Goal: Transaction & Acquisition: Purchase product/service

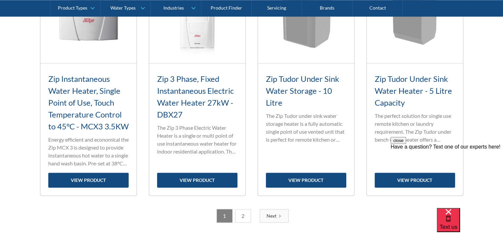
scroll to position [1058, 0]
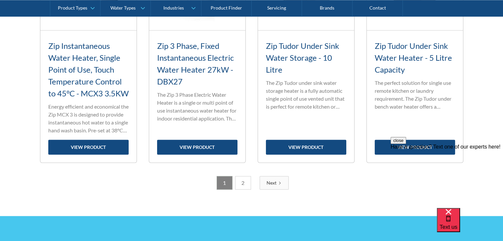
click at [244, 190] on link "2" at bounding box center [243, 183] width 16 height 14
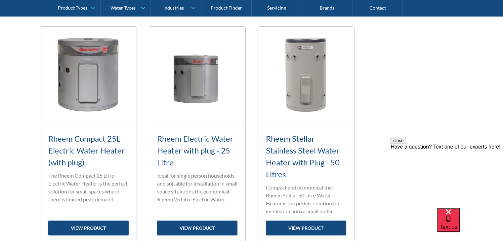
scroll to position [264, 0]
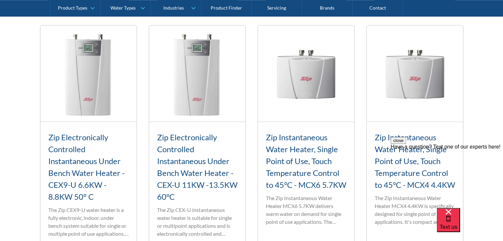
scroll to position [727, 0]
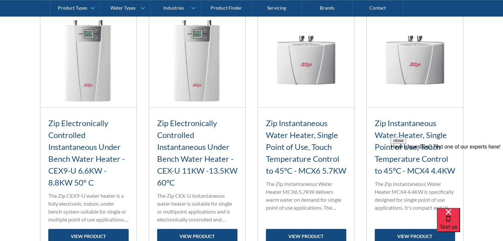
click at [490, 150] on div "close Have a question? Text one of our experts here!" at bounding box center [446, 143] width 112 height 13
click at [492, 121] on div "Fits Most Brands New Product Best Seller Zip Three Phase Water Heater 18-27kW -…" at bounding box center [251, 42] width 503 height 1009
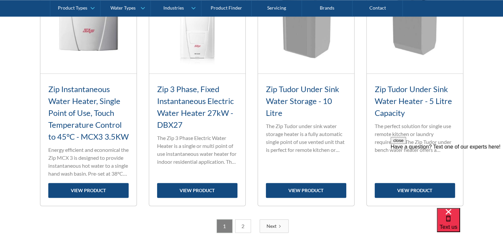
scroll to position [1025, 0]
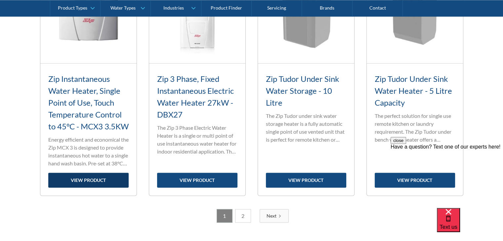
click at [85, 188] on link "view product" at bounding box center [88, 180] width 80 height 15
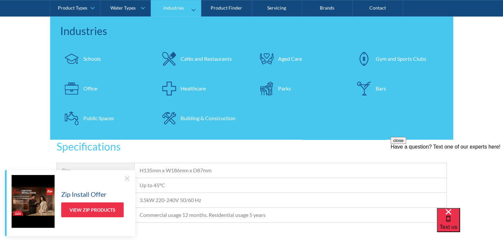
scroll to position [397, 0]
